Goal: Navigation & Orientation: Find specific page/section

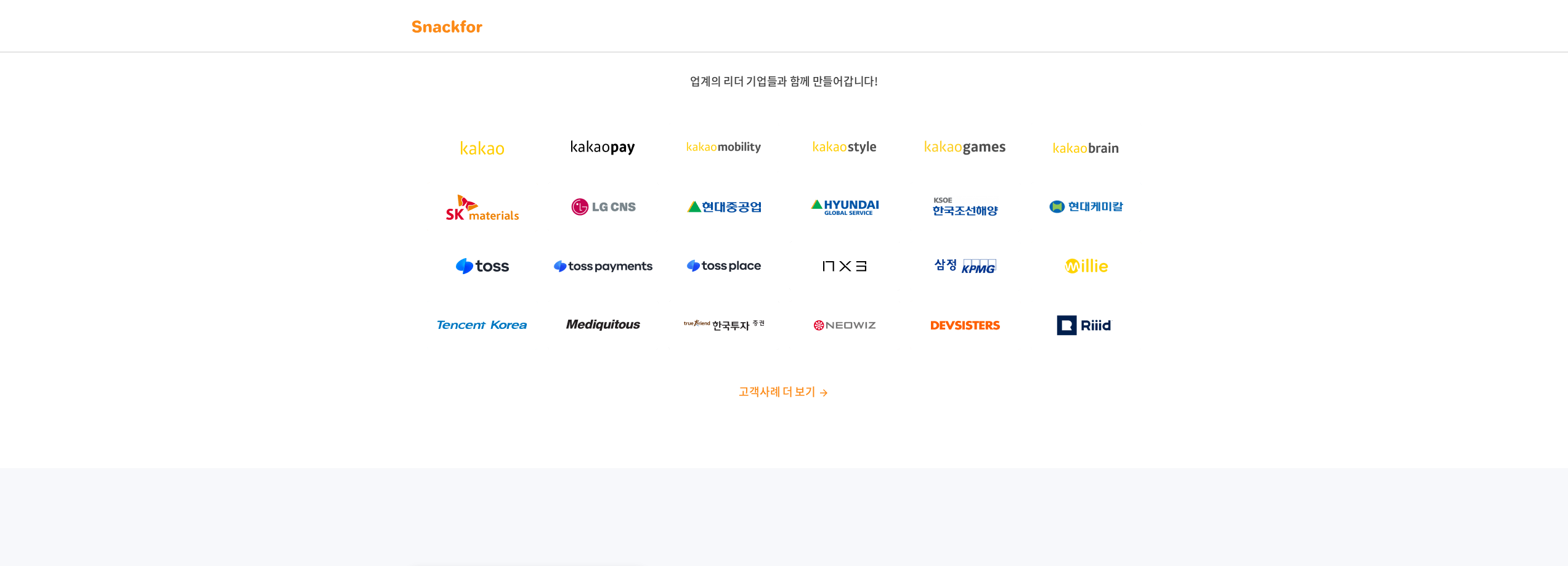
drag, startPoint x: 656, startPoint y: 345, endPoint x: 687, endPoint y: -11, distance: 357.3
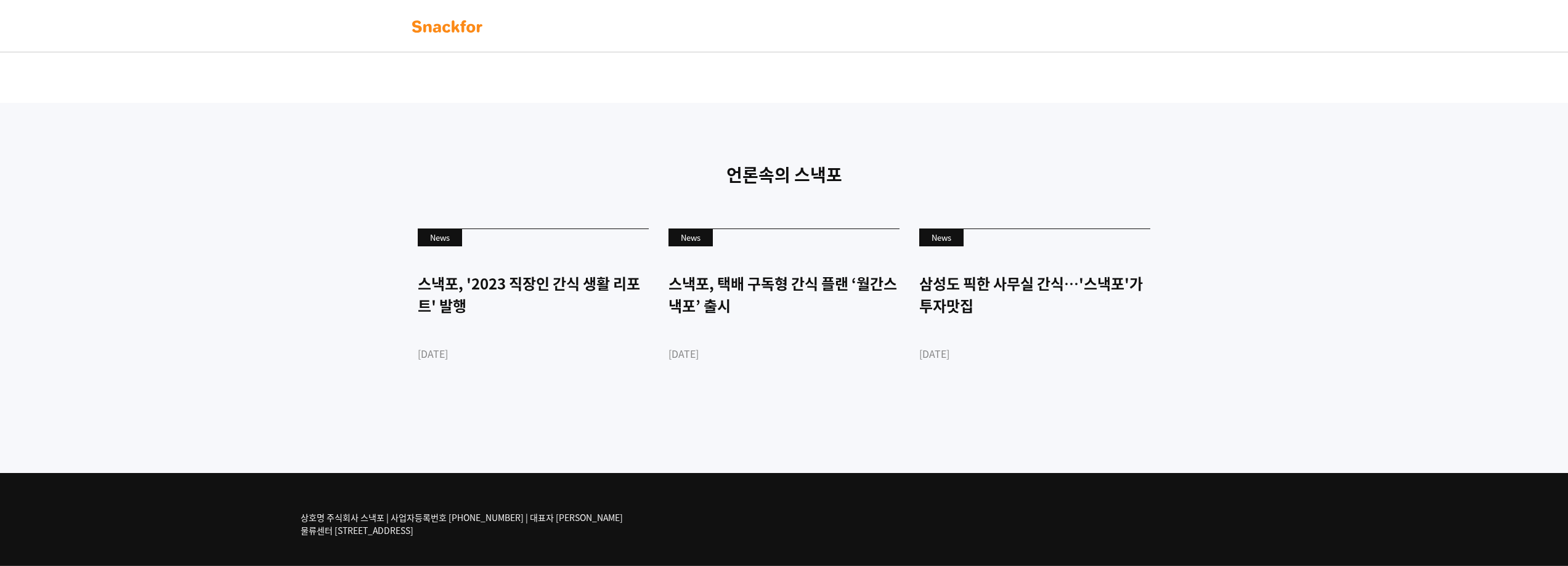
drag, startPoint x: 627, startPoint y: 444, endPoint x: 720, endPoint y: 574, distance: 159.8
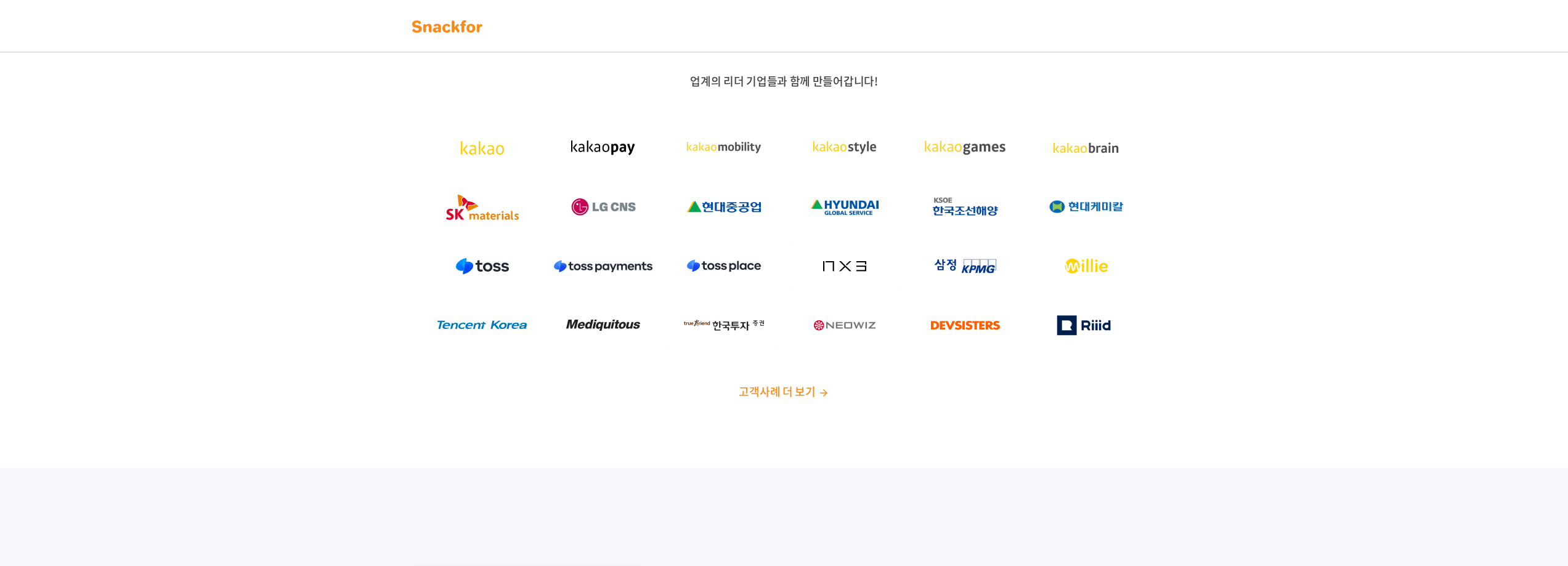
drag, startPoint x: 745, startPoint y: 528, endPoint x: 711, endPoint y: 250, distance: 280.1
click at [720, 213] on img at bounding box center [725, 207] width 111 height 50
click at [801, 395] on span "고객사례 더 보기" at bounding box center [776, 392] width 76 height 17
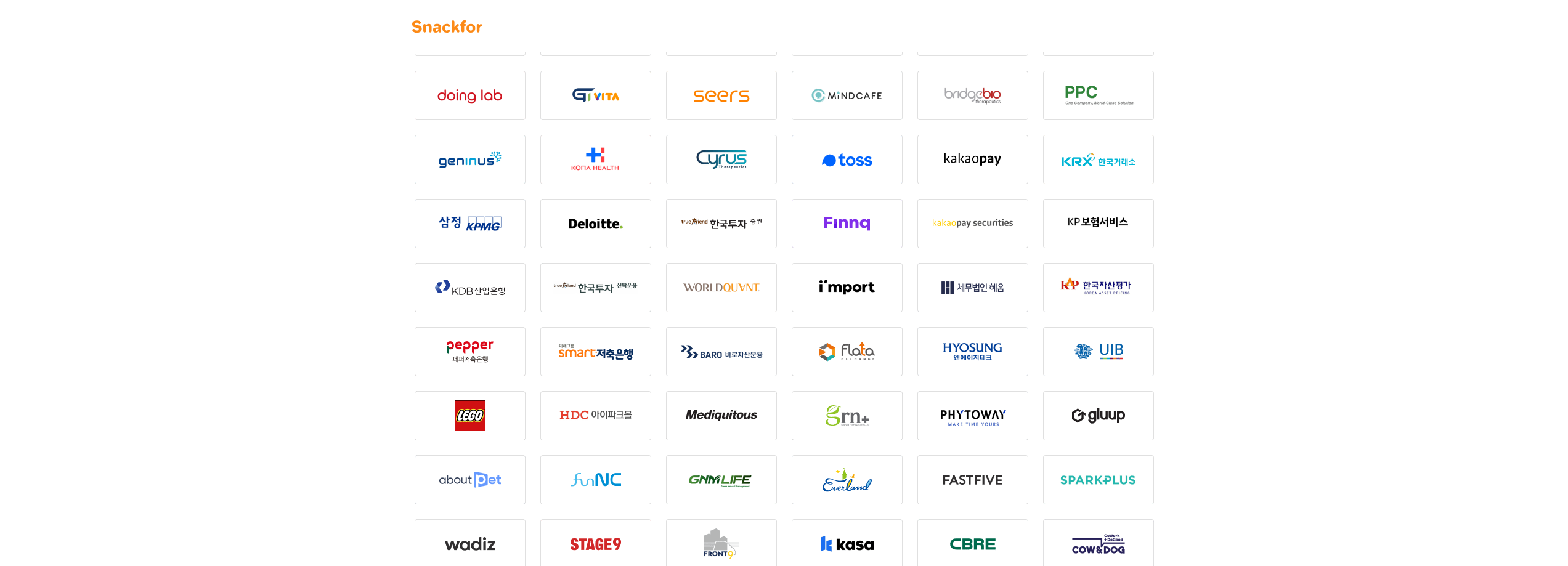
scroll to position [1048, 0]
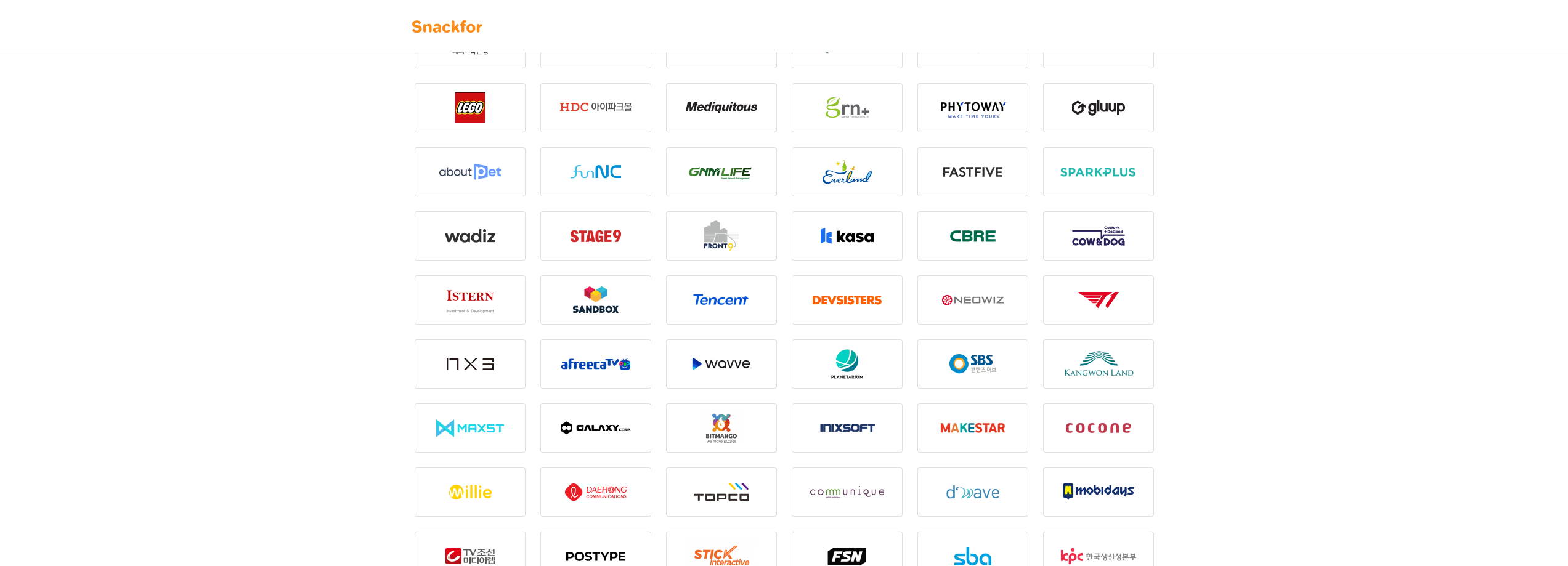
click at [759, 346] on img at bounding box center [722, 365] width 111 height 50
click at [735, 356] on img at bounding box center [722, 365] width 111 height 50
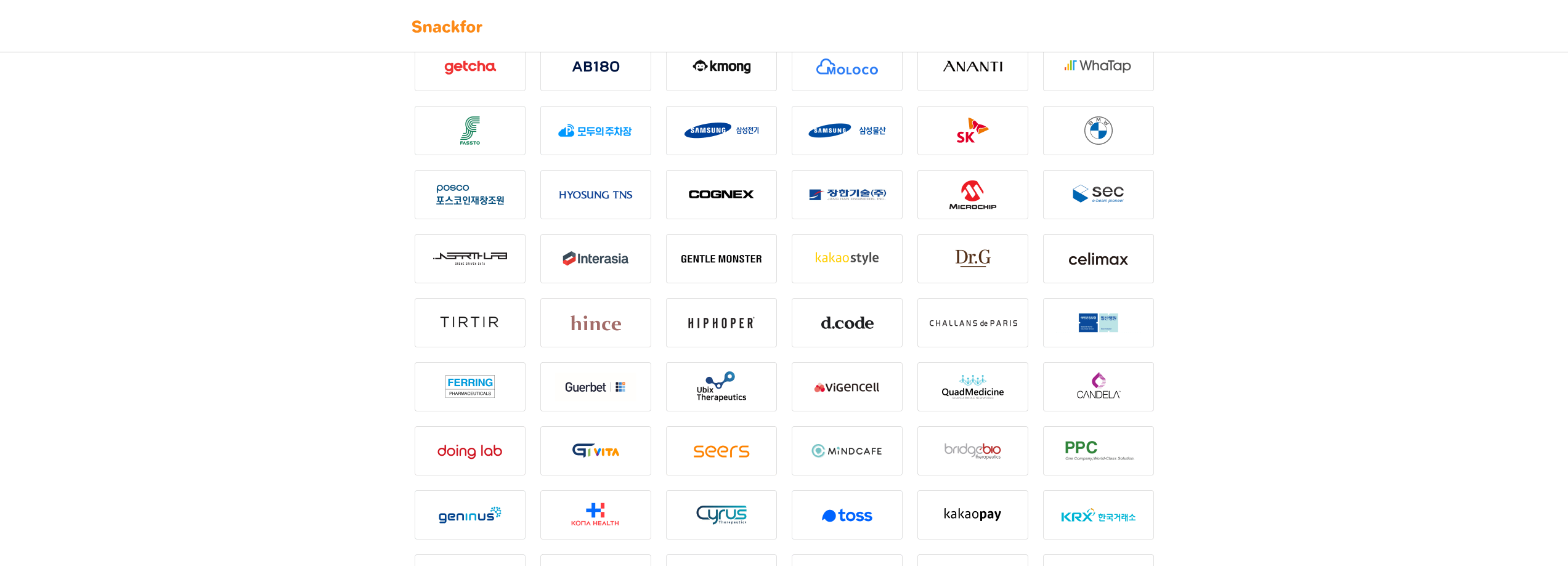
scroll to position [185, 0]
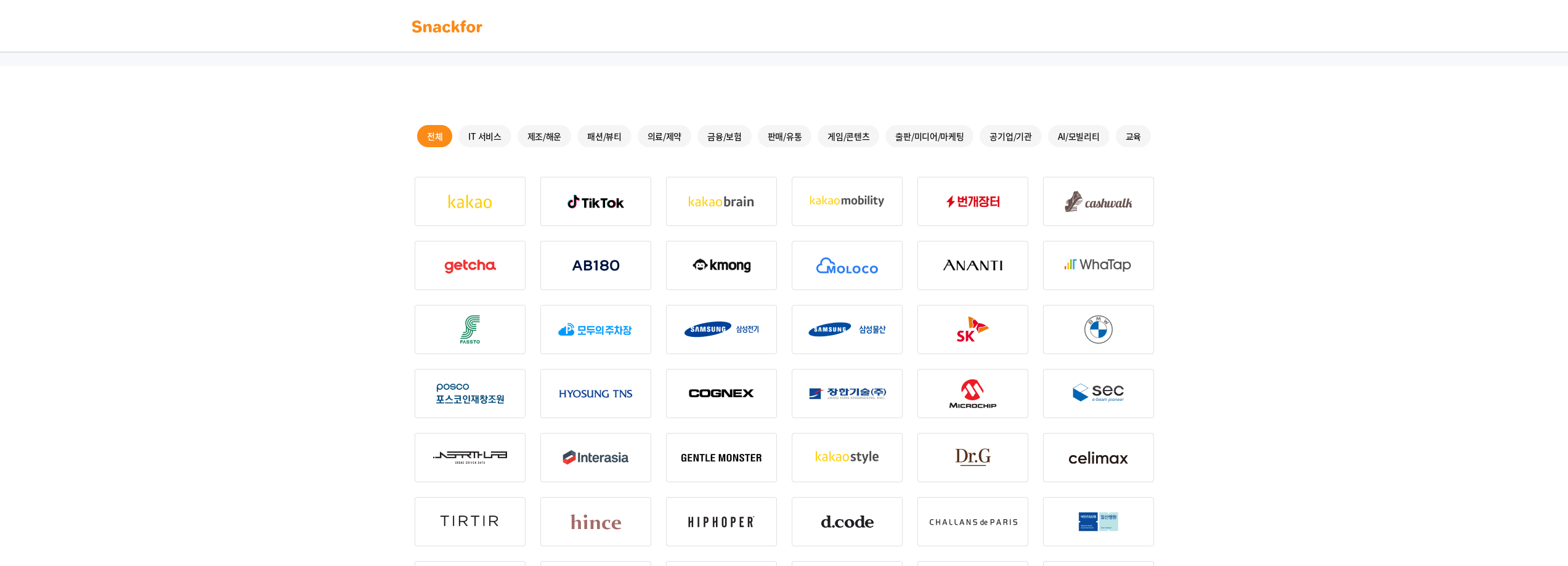
click at [495, 146] on div "IT 서비스" at bounding box center [485, 136] width 53 height 22
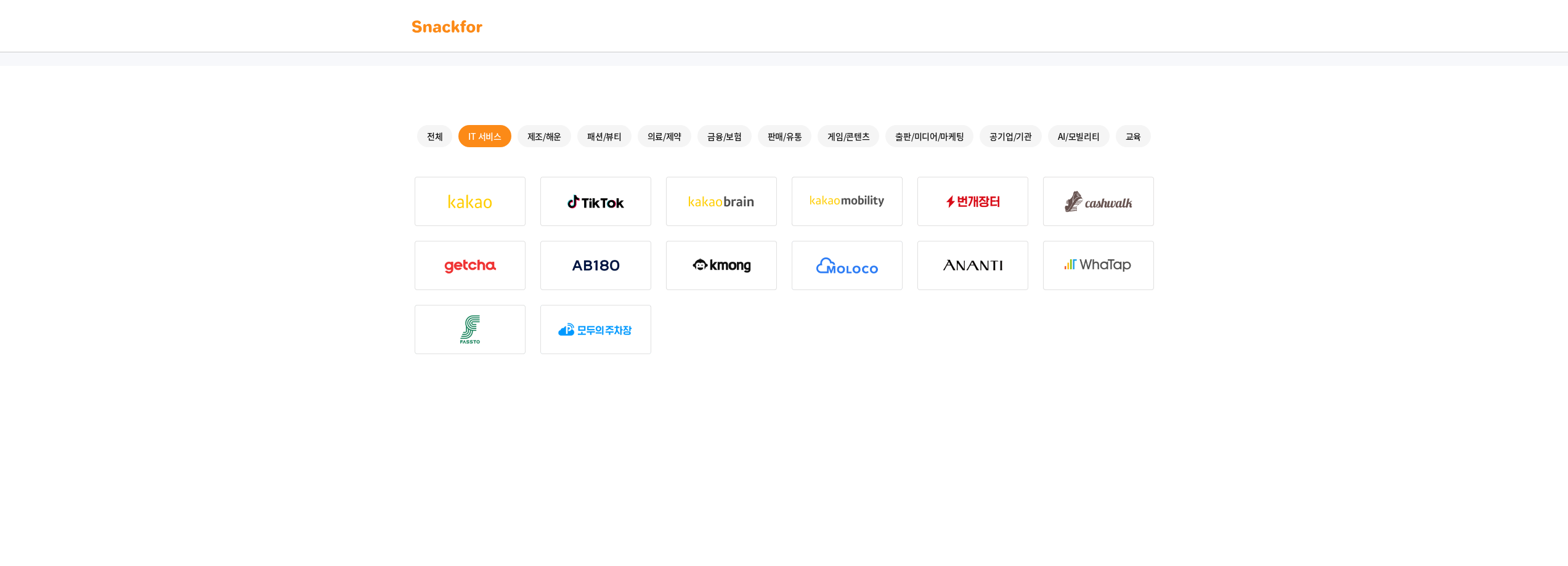
click at [455, 194] on img at bounding box center [470, 201] width 111 height 50
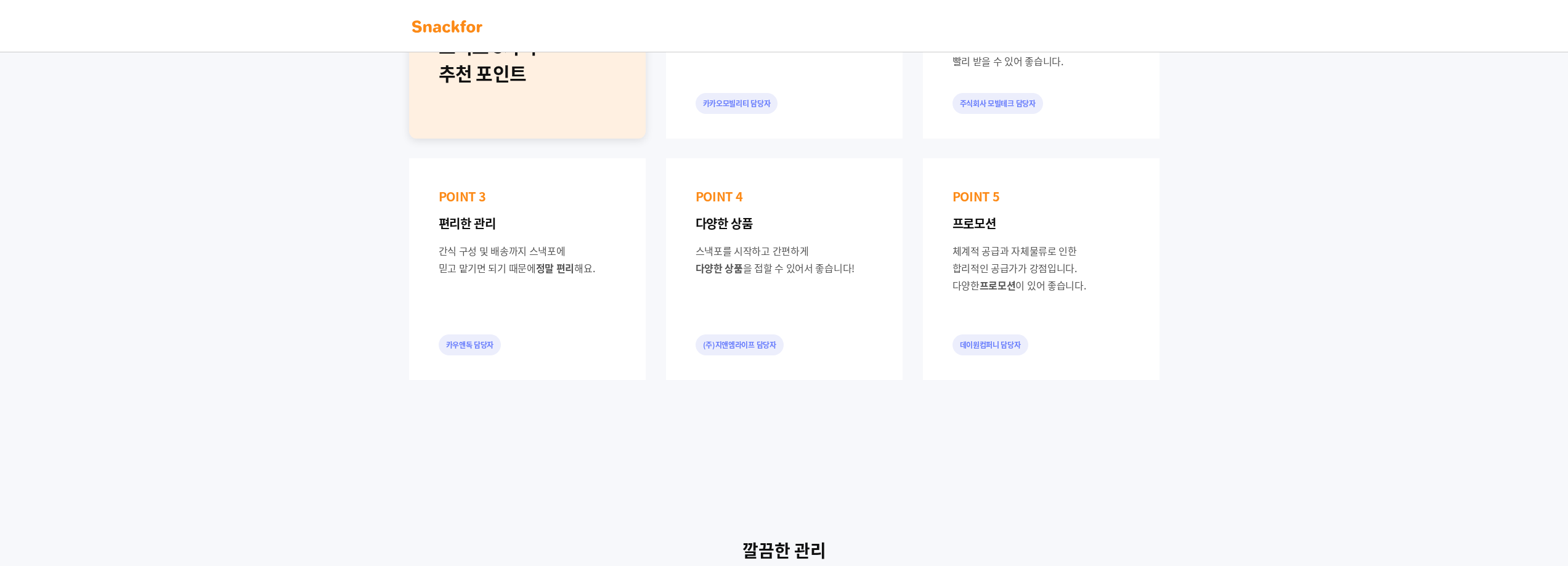
drag, startPoint x: 818, startPoint y: 492, endPoint x: 798, endPoint y: 523, distance: 36.9
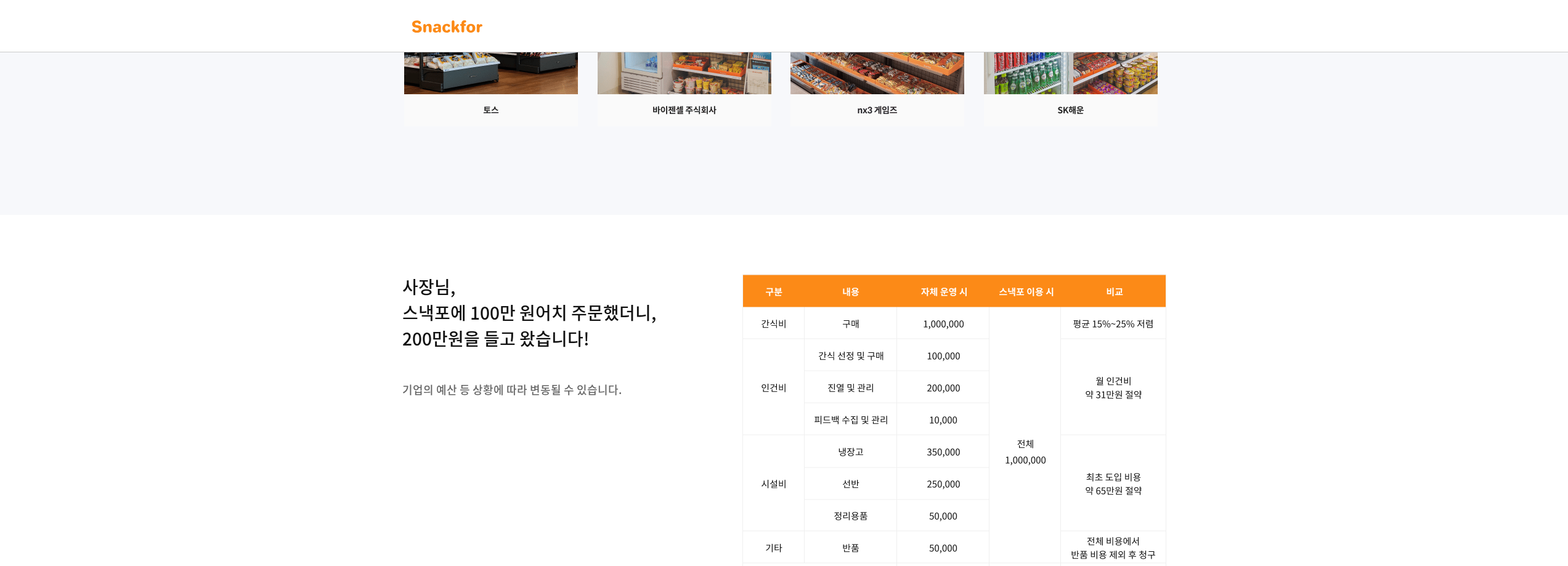
drag, startPoint x: 814, startPoint y: 295, endPoint x: 780, endPoint y: 391, distance: 101.8
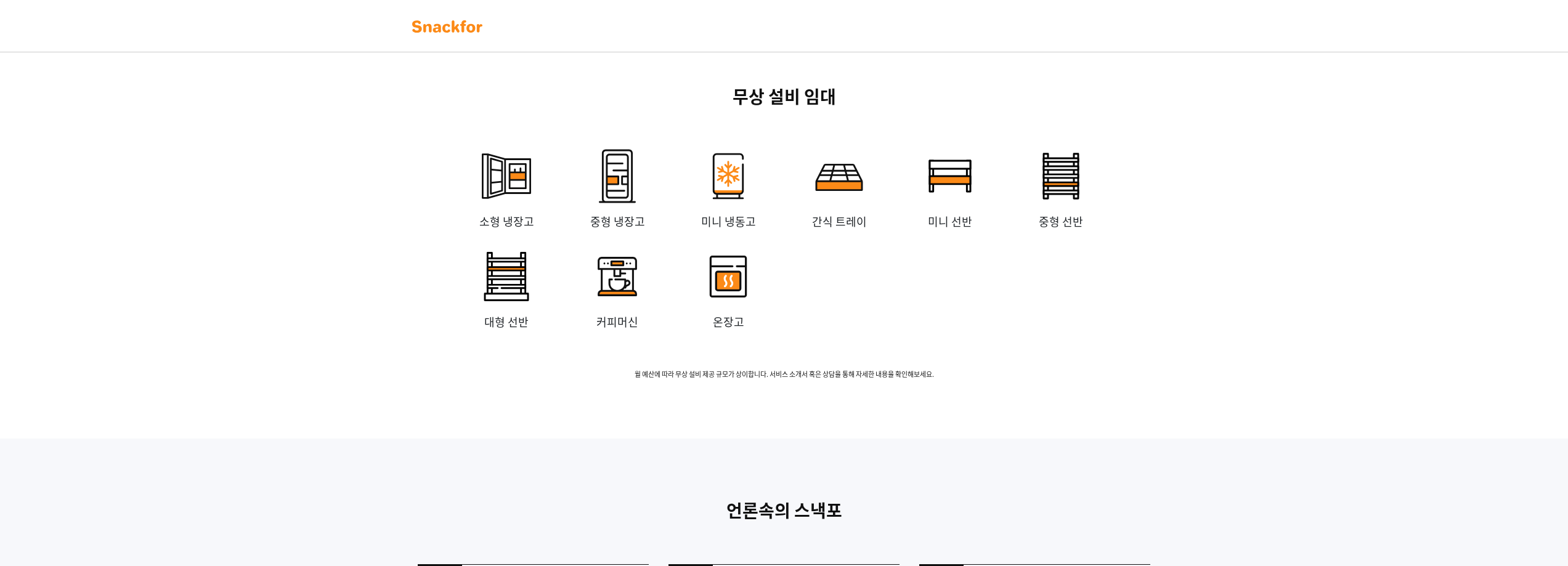
drag, startPoint x: 811, startPoint y: 262, endPoint x: 785, endPoint y: 397, distance: 137.5
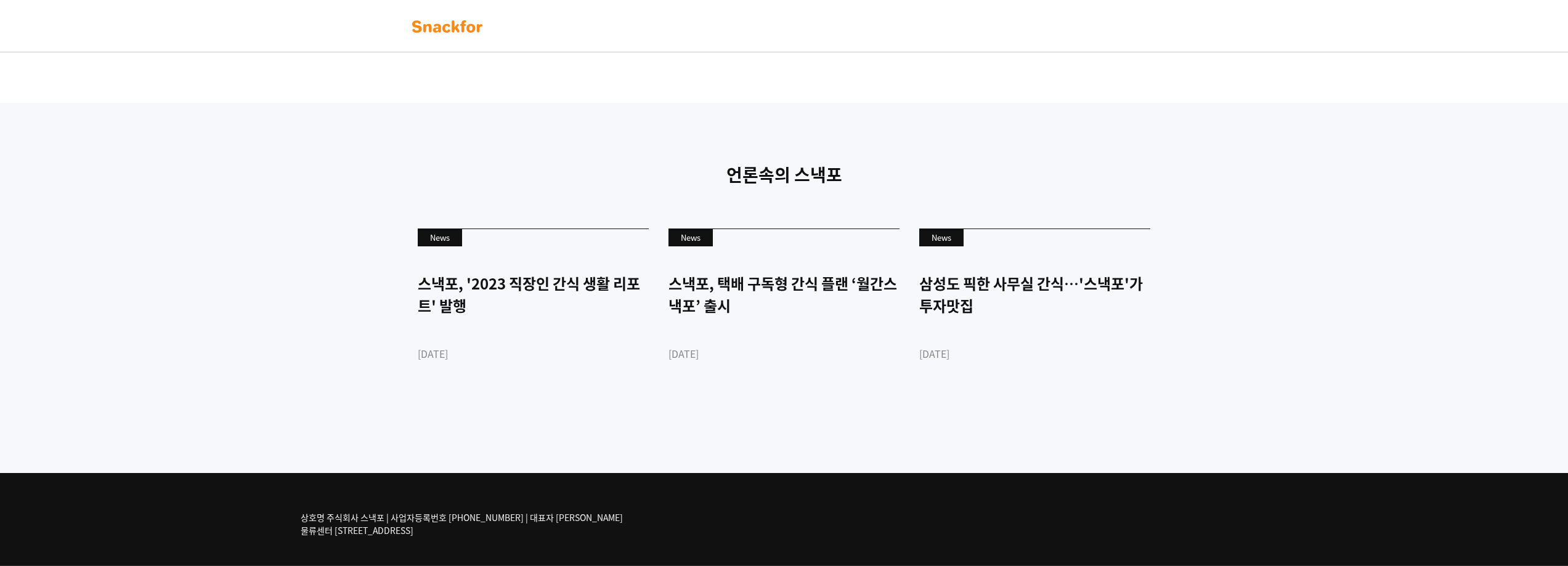
scroll to position [2891, 0]
drag, startPoint x: 490, startPoint y: 512, endPoint x: 490, endPoint y: 495, distance: 17.0
click at [528, 514] on div "상호명 주식회사 스낵포 | 사업자등록번호 [PHONE_NUMBER] | 대표자 [PERSON_NAME] 물류센터 [STREET_ADDRESS]" at bounding box center [476, 524] width 352 height 46
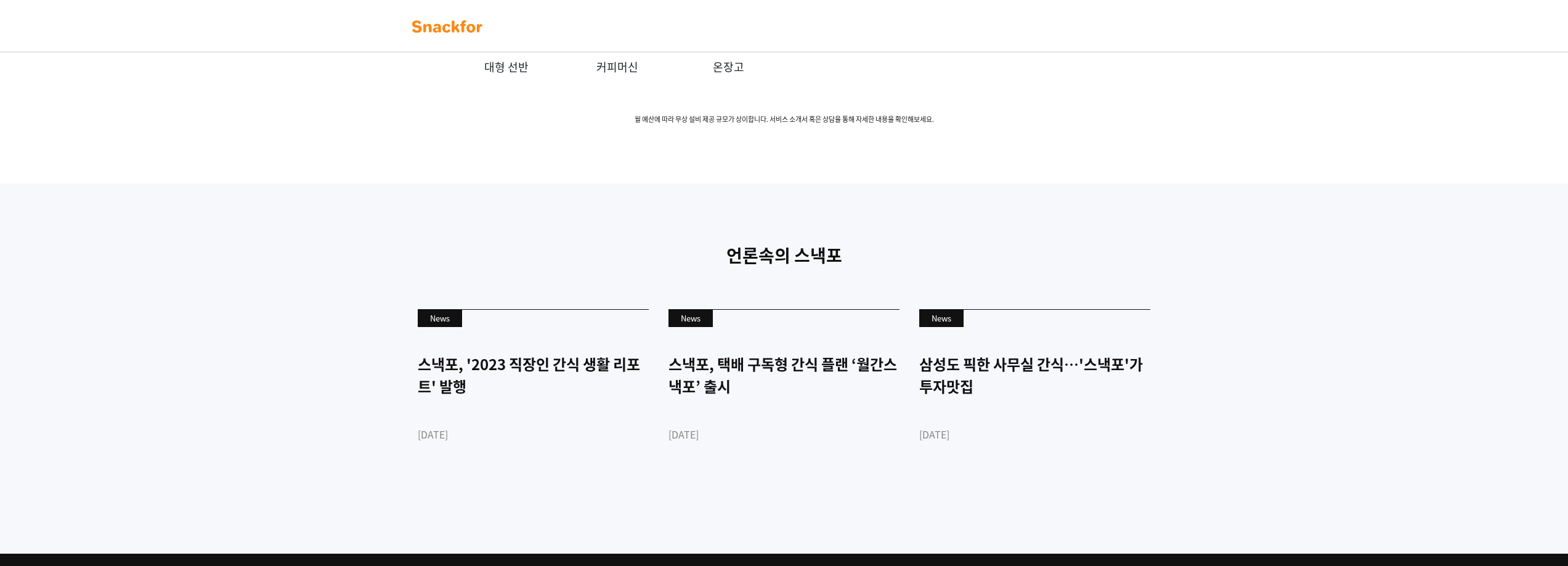
scroll to position [0, 0]
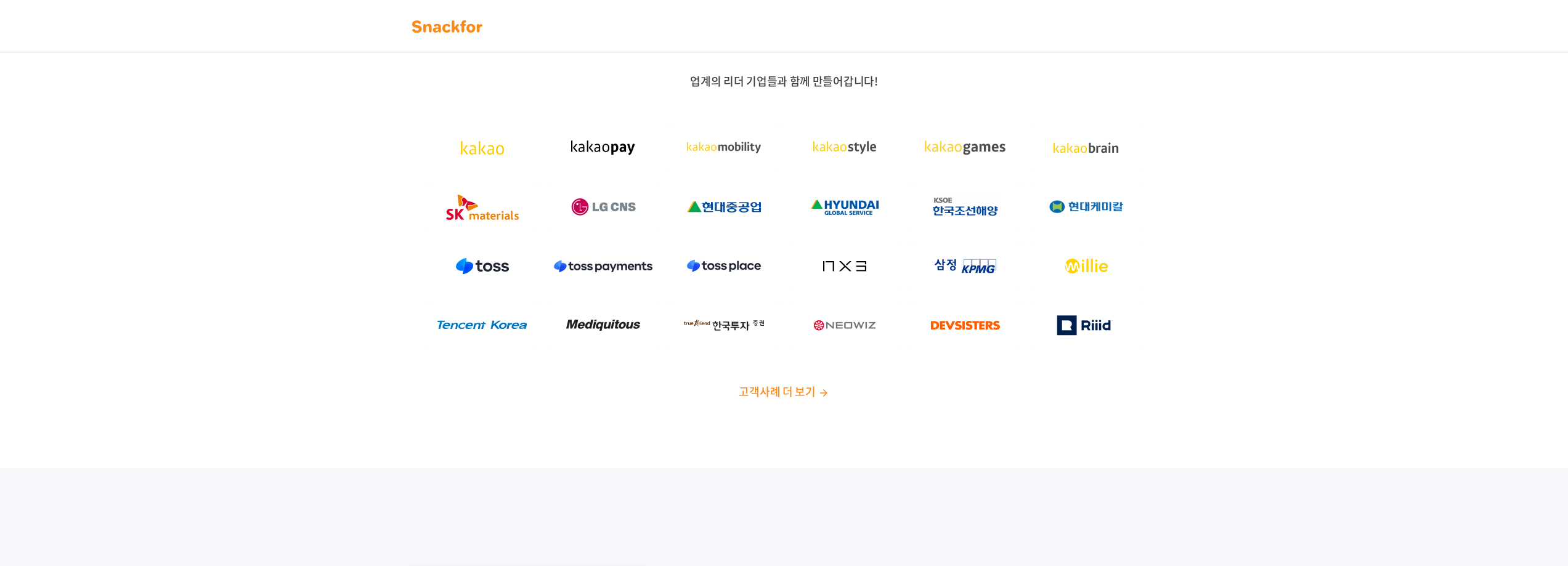
drag, startPoint x: 528, startPoint y: 520, endPoint x: 495, endPoint y: 216, distance: 305.8
click at [473, 24] on img at bounding box center [447, 27] width 77 height 20
